Goal: Information Seeking & Learning: Learn about a topic

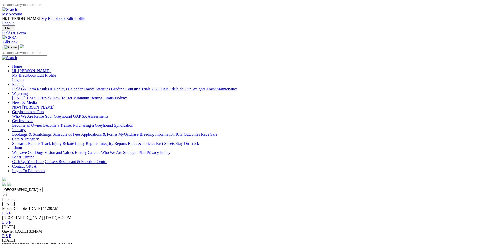
click at [2, 187] on select "South Australia New South Wales Northern Territory Queensland Tasmania Victoria…" at bounding box center [22, 189] width 41 height 5
select select "WA"
click option "[GEOGRAPHIC_DATA]" at bounding box center [0, 0] width 0 height 0
click at [5, 211] on link "E" at bounding box center [3, 213] width 3 height 4
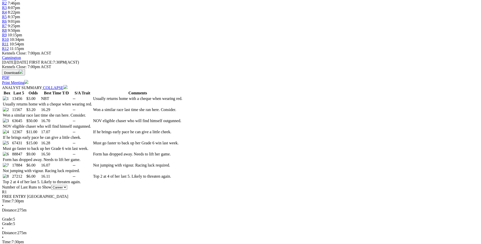
scroll to position [206, 0]
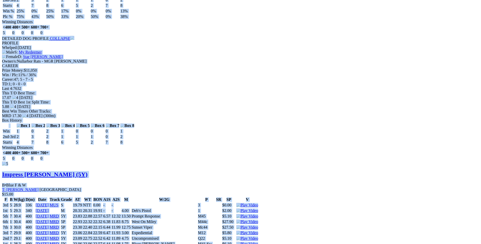
scroll to position [2112, 0]
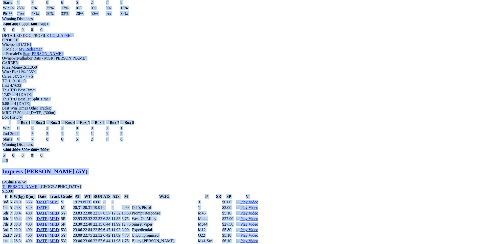
drag, startPoint x: 75, startPoint y: 75, endPoint x: 408, endPoint y: 91, distance: 333.7
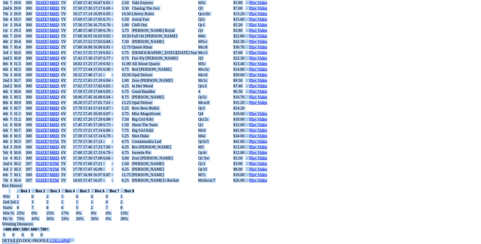
scroll to position [1906, 0]
copy div "Infrared Gem (5Y) B • Black T: Daniel Beamish Southern River $3.00 F B W(kg) D(…"
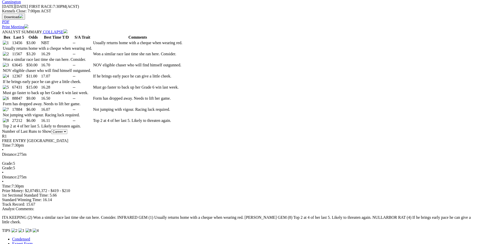
scroll to position [0, 0]
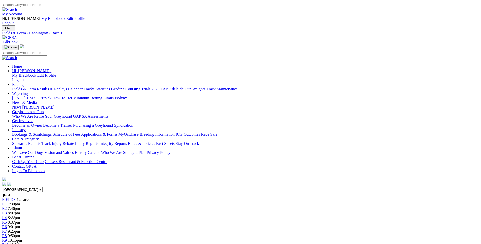
click at [7, 207] on link "R2" at bounding box center [4, 209] width 5 height 4
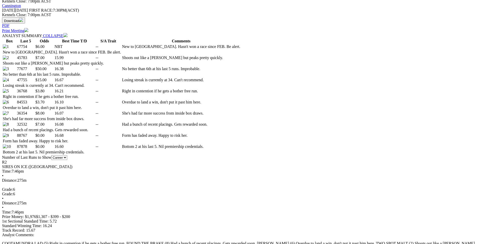
scroll to position [258, 0]
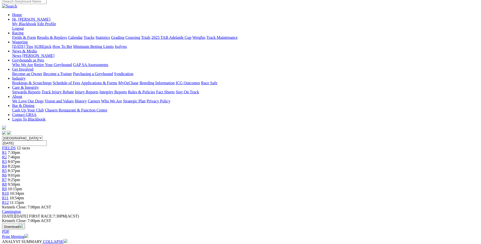
scroll to position [0, 0]
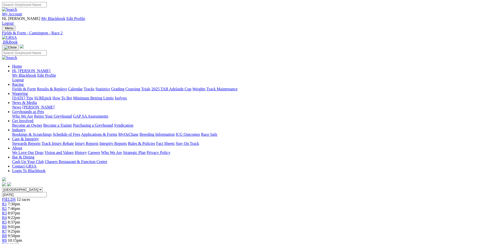
click at [179, 211] on div "R3 8:07pm" at bounding box center [240, 213] width 477 height 5
click at [20, 216] on span "8:22pm" at bounding box center [14, 218] width 12 height 4
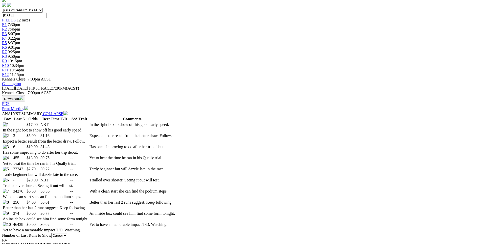
scroll to position [180, 0]
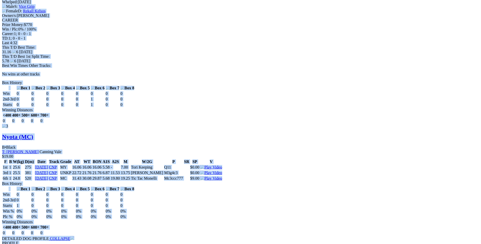
scroll to position [901, 0]
drag, startPoint x: 72, startPoint y: 116, endPoint x: 409, endPoint y: 129, distance: 337.7
copy div "Kratos Missile (MC) D • Red Fwn T: [PERSON_NAME] $17.00 F B W(kg) D(m) Date Tra…"
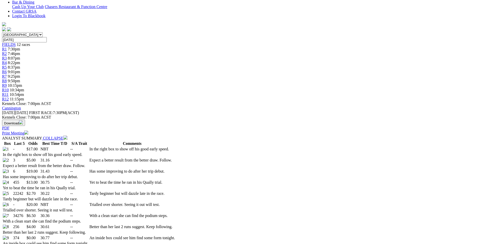
scroll to position [154, 0]
drag, startPoint x: 74, startPoint y: 153, endPoint x: 299, endPoint y: 163, distance: 224.8
copy table "F B W(kg) D(m) Date Track Grade AT WT BON A1S A2S M W/2G P SR SP V 1st 2 32.6 3…"
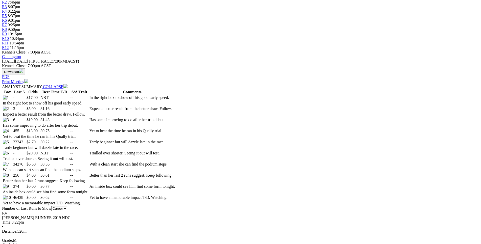
scroll to position [231, 0]
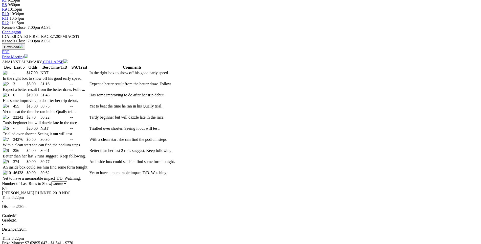
drag, startPoint x: 74, startPoint y: 148, endPoint x: 301, endPoint y: 158, distance: 226.8
copy table "F B W(kg) D(m) Date Track Grade AT WT BON A1S A2S M W/2G P SR SP V 2nd 2 32.8 3…"
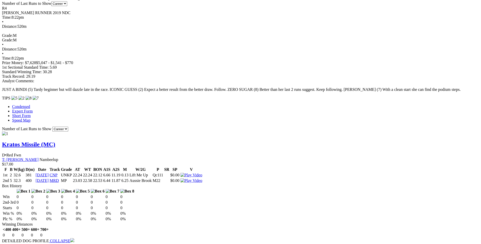
scroll to position [540, 0]
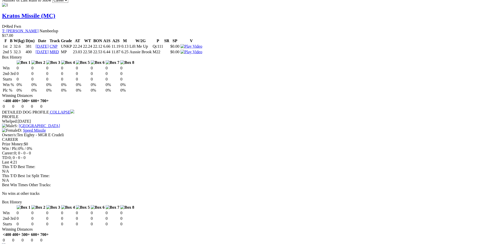
drag, startPoint x: 74, startPoint y: 132, endPoint x: 299, endPoint y: 143, distance: 225.6
copy table "F B W(kg) D(m) Date Track Grade AT WT BON A1S A2S M W/2G P SR SP V 4th 1 31.2 3…"
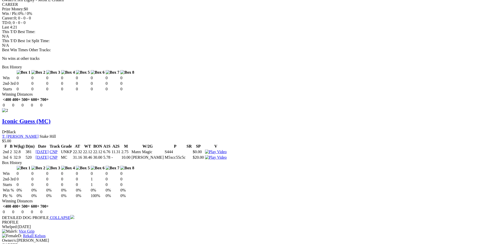
scroll to position [721, 0]
